Goal: Task Accomplishment & Management: Complete application form

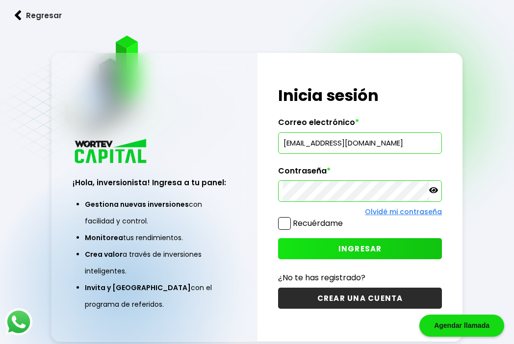
click at [374, 248] on span "INGRESAR" at bounding box center [361, 249] width 44 height 10
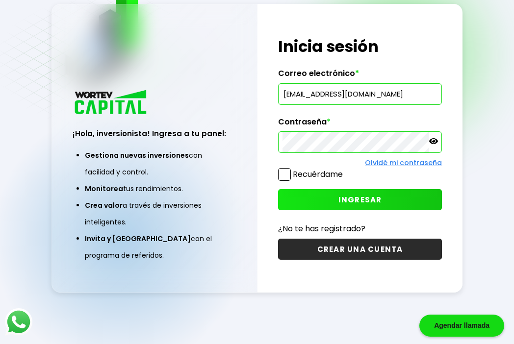
click at [319, 253] on button "CREAR UNA CUENTA" at bounding box center [360, 249] width 164 height 21
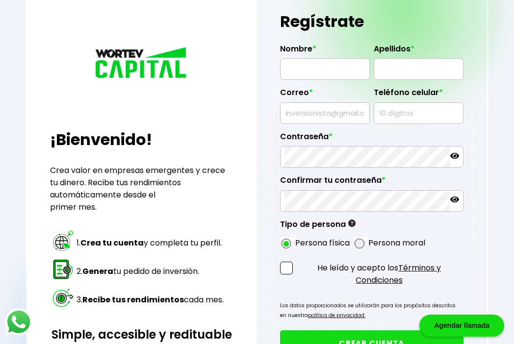
type input "297"
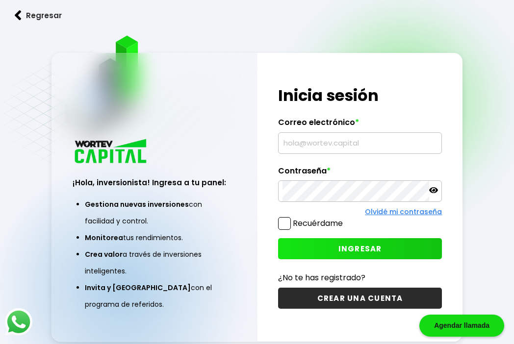
click at [370, 302] on button "CREAR UNA CUENTA" at bounding box center [360, 298] width 164 height 21
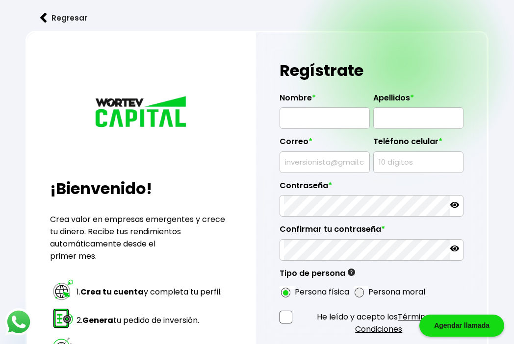
radio input "true"
type input "297"
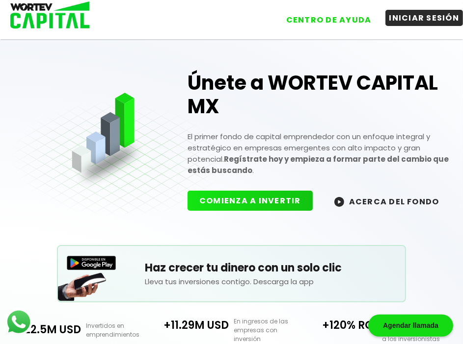
click at [403, 24] on button "INICIAR SESIÓN" at bounding box center [424, 18] width 78 height 16
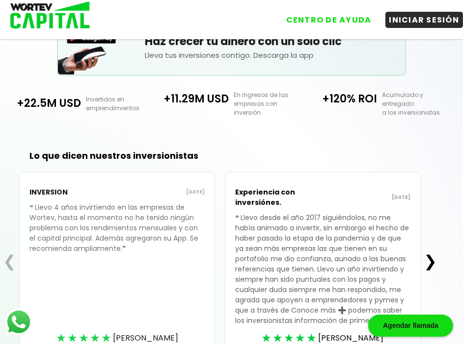
scroll to position [281, 0]
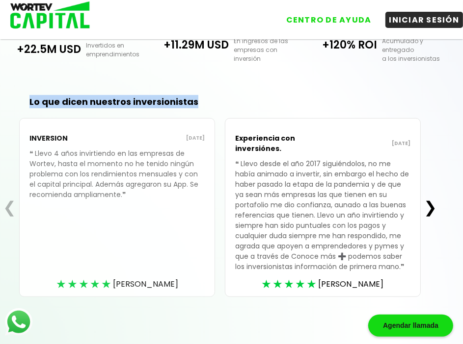
drag, startPoint x: 28, startPoint y: 97, endPoint x: 210, endPoint y: 100, distance: 182.0
click at [210, 100] on h2 "Lo que dicen nuestros inversionistas" at bounding box center [212, 101] width 425 height 13
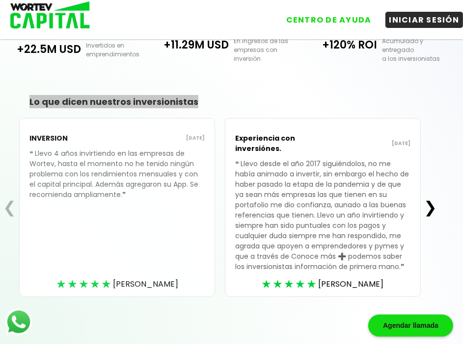
scroll to position [0, 0]
